Goal: Information Seeking & Learning: Learn about a topic

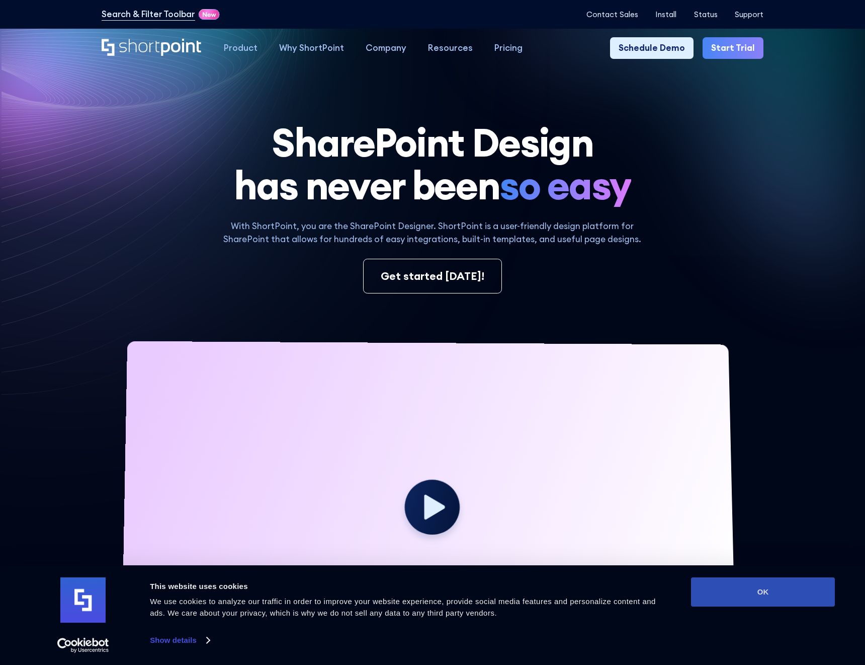
click at [795, 600] on button "OK" at bounding box center [763, 591] width 144 height 29
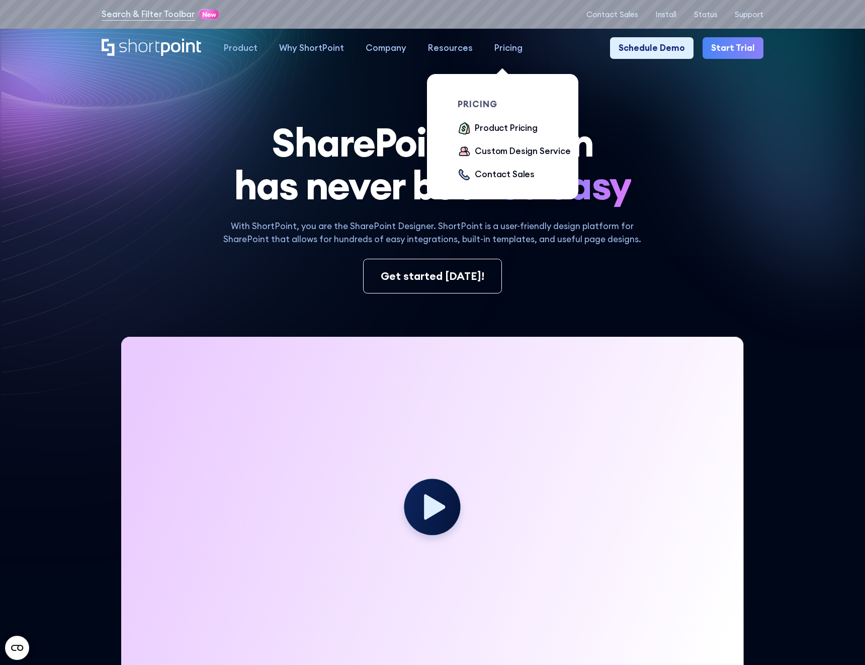
click at [513, 47] on div "Pricing" at bounding box center [509, 48] width 28 height 13
click at [504, 127] on div "Product Pricing" at bounding box center [506, 128] width 62 height 13
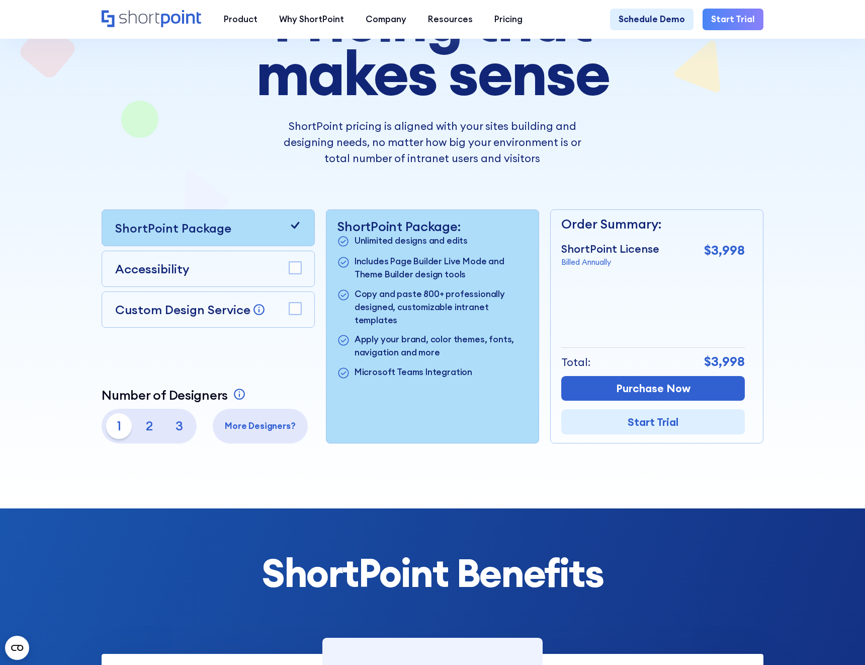
scroll to position [138, 0]
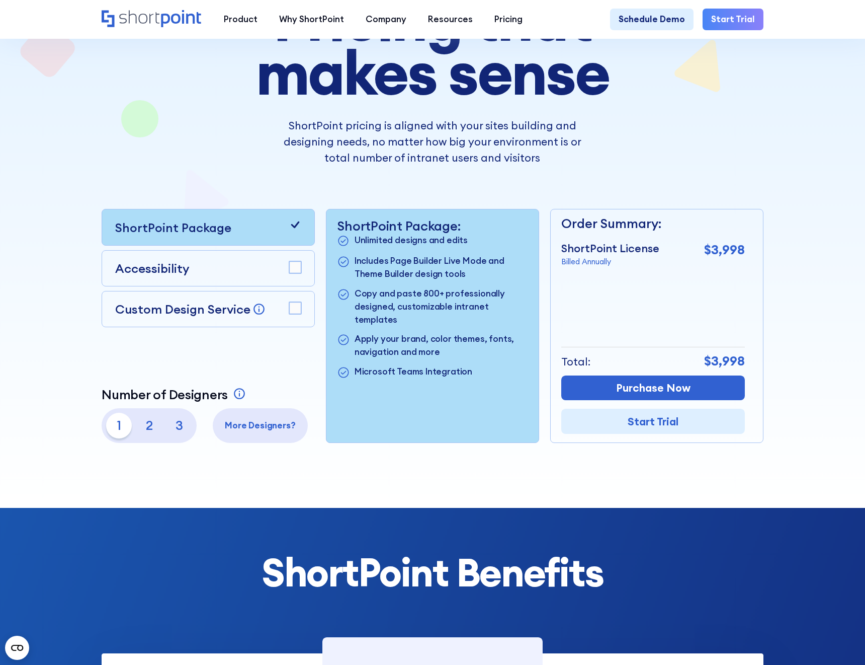
click at [293, 314] on div at bounding box center [295, 308] width 13 height 15
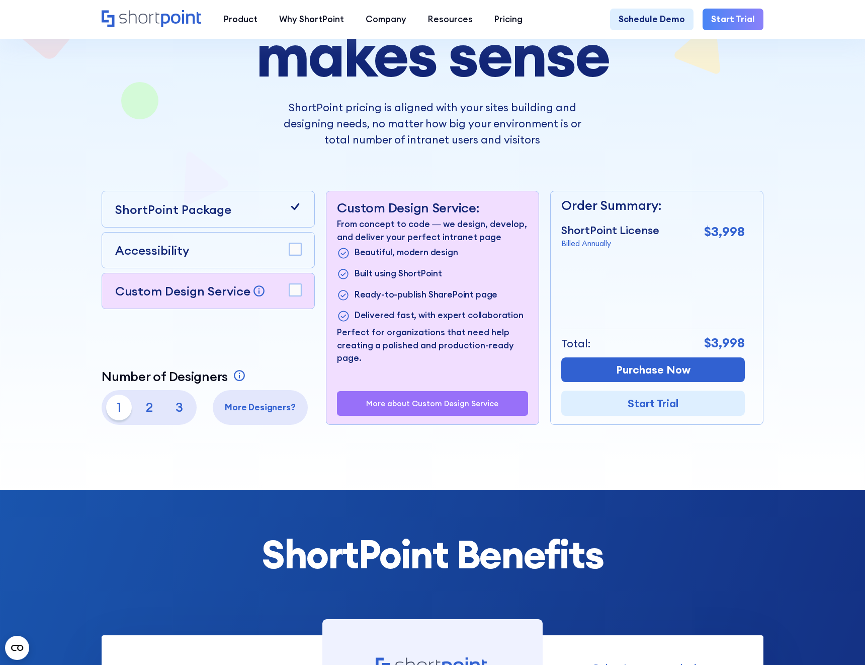
scroll to position [155, 0]
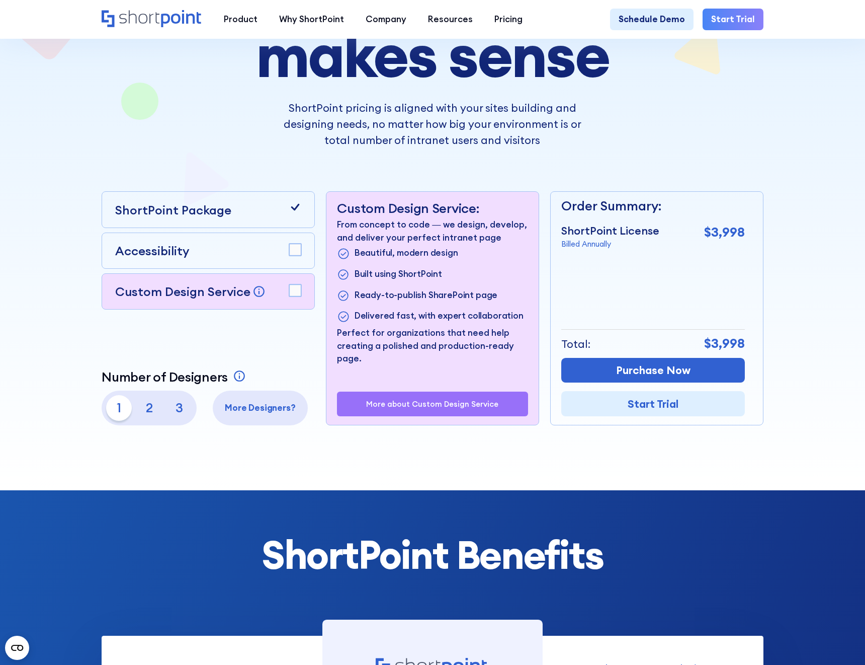
click at [284, 255] on div "Accessibility" at bounding box center [208, 250] width 187 height 18
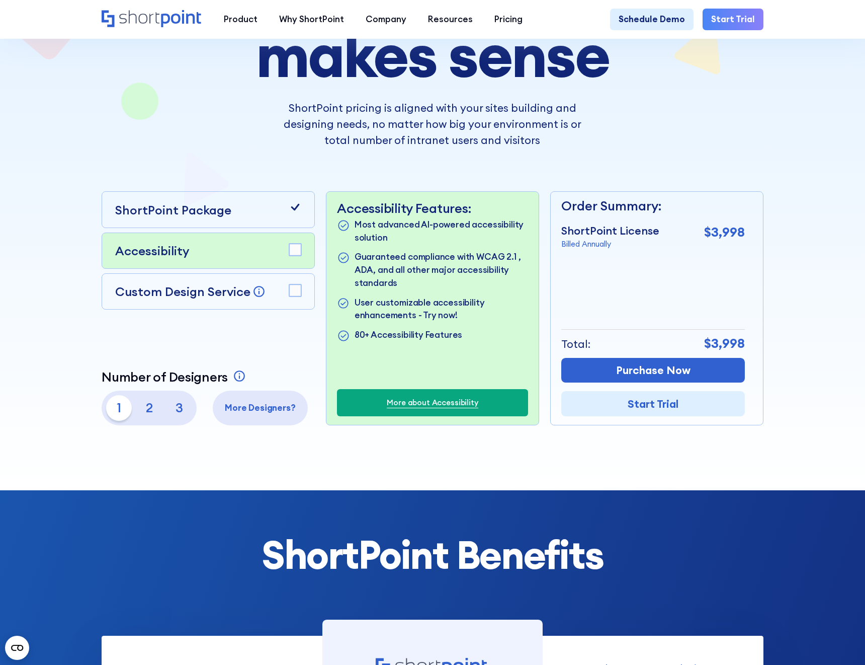
click at [288, 219] on div "ShortPoint Package" at bounding box center [208, 209] width 213 height 36
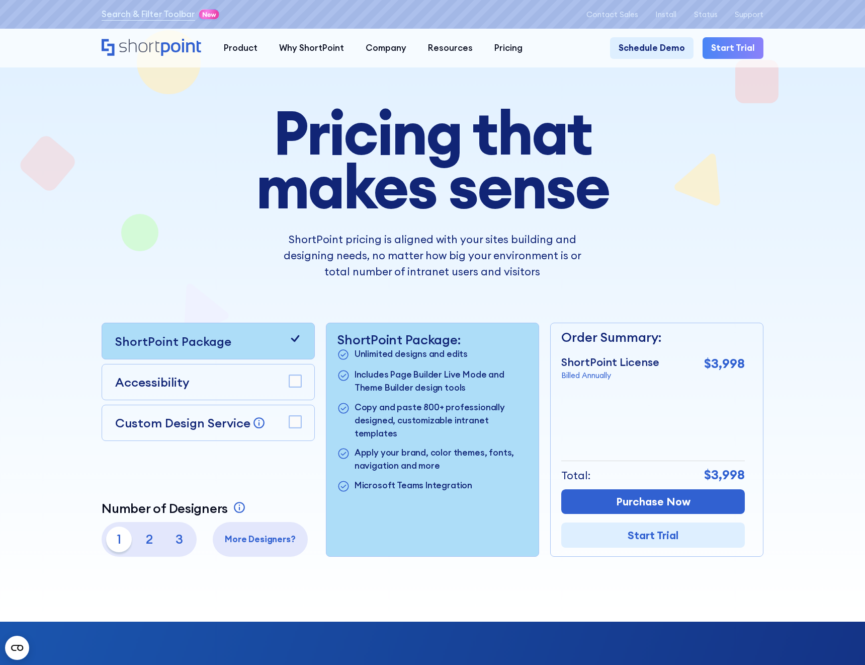
scroll to position [0, 0]
